Goal: Task Accomplishment & Management: Manage account settings

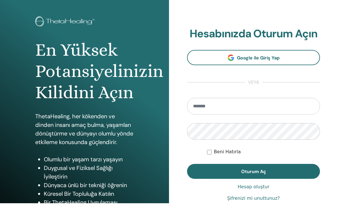
scroll to position [23, 0]
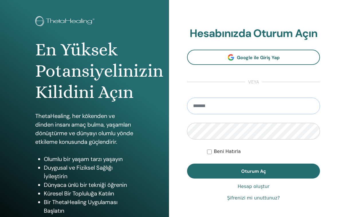
click at [267, 109] on input "email" at bounding box center [253, 105] width 133 height 17
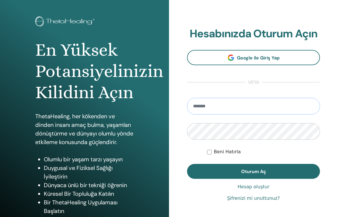
type input "**********"
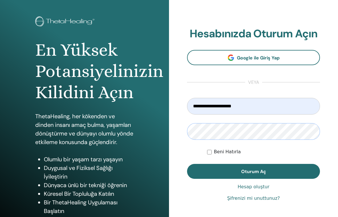
click at [254, 171] on button "Oturum Aç" at bounding box center [253, 171] width 133 height 15
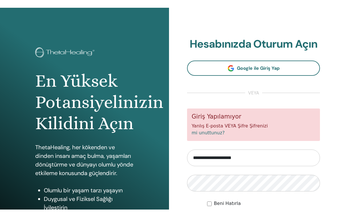
scroll to position [19, 0]
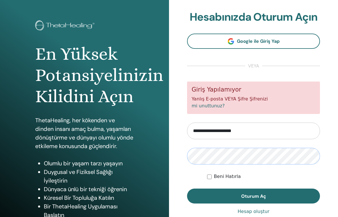
click at [254, 181] on button "Oturum Aç" at bounding box center [253, 195] width 133 height 15
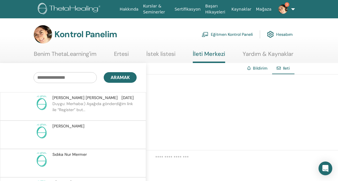
click at [242, 37] on font "Eğitmen Kontrol Paneli" at bounding box center [232, 34] width 42 height 5
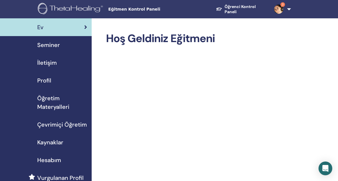
click at [52, 45] on span "Seminer" at bounding box center [48, 45] width 23 height 9
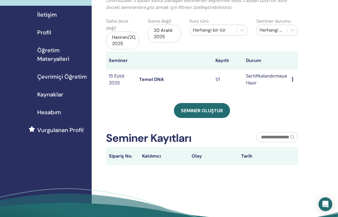
scroll to position [48, 0]
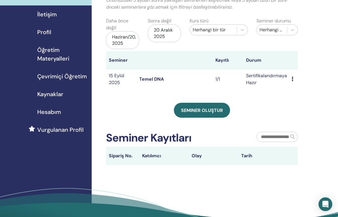
click at [290, 77] on td "Preview Edit Attendees Cancel" at bounding box center [293, 79] width 9 height 19
click at [295, 76] on div "Preview Edit Attendees Cancel" at bounding box center [293, 79] width 3 height 7
click at [264, 76] on td "Sertifikalandırmaya Hazır" at bounding box center [266, 78] width 46 height 19
click at [286, 75] on td "Sertifikalandırmaya Hazır" at bounding box center [266, 78] width 46 height 19
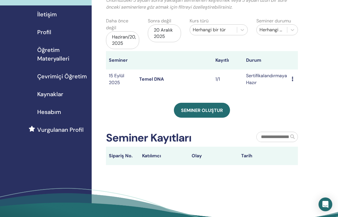
click at [297, 74] on td "Preview Edit Attendees Cancel" at bounding box center [293, 78] width 9 height 19
click at [293, 77] on icon at bounding box center [293, 78] width 2 height 5
click at [296, 91] on link "Edit" at bounding box center [292, 91] width 8 height 6
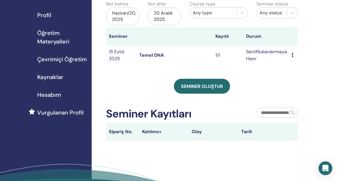
scroll to position [65, 0]
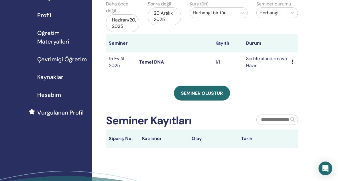
click at [294, 59] on div "Preview Edit Attendees Cancel" at bounding box center [293, 62] width 3 height 7
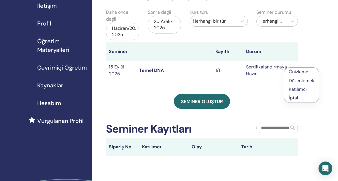
scroll to position [57, 0]
click at [265, 66] on td "Sertifikalandırmaya Hazır" at bounding box center [266, 70] width 46 height 19
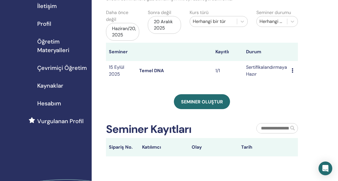
click at [148, 68] on link "Temel DNA" at bounding box center [151, 71] width 25 height 6
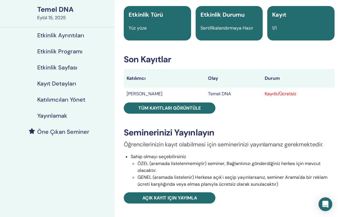
scroll to position [41, 6]
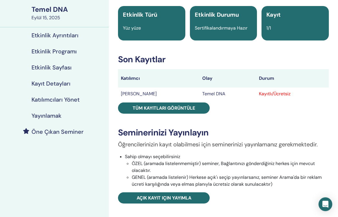
click at [268, 95] on div "Kayıtlı/Ücretsiz" at bounding box center [292, 94] width 67 height 7
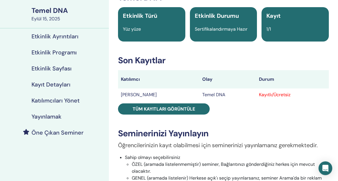
scroll to position [39, 6]
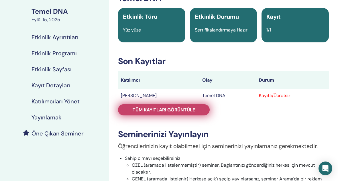
click at [191, 110] on span "Tüm kayıtları görüntüle" at bounding box center [164, 110] width 62 height 6
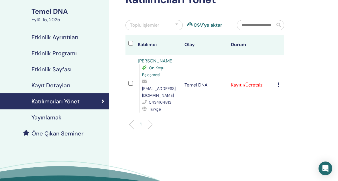
click at [280, 82] on div "Cancel Registration Do not auto-certify Mark as Paid Mark as Unpaid Mark as Abs…" at bounding box center [280, 85] width 4 height 7
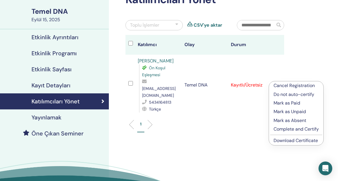
click at [300, 104] on p "Mark as Paid" at bounding box center [296, 103] width 45 height 7
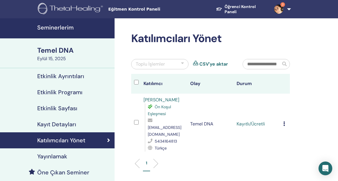
click at [282, 121] on td "Cancel Registration Do not auto-certify Mark as Paid Mark as Unpaid Mark as Abs…" at bounding box center [284, 124] width 9 height 61
click at [283, 122] on icon at bounding box center [284, 123] width 2 height 5
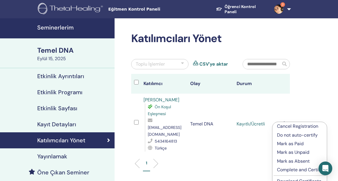
click at [305, 171] on p "Complete and Certify" at bounding box center [299, 169] width 45 height 7
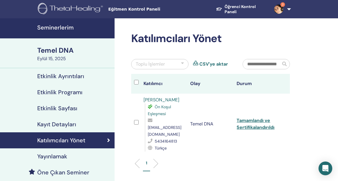
click at [266, 119] on link "Tamamlandı ve Sertifikalandırıldı" at bounding box center [256, 123] width 38 height 13
